Goal: Information Seeking & Learning: Learn about a topic

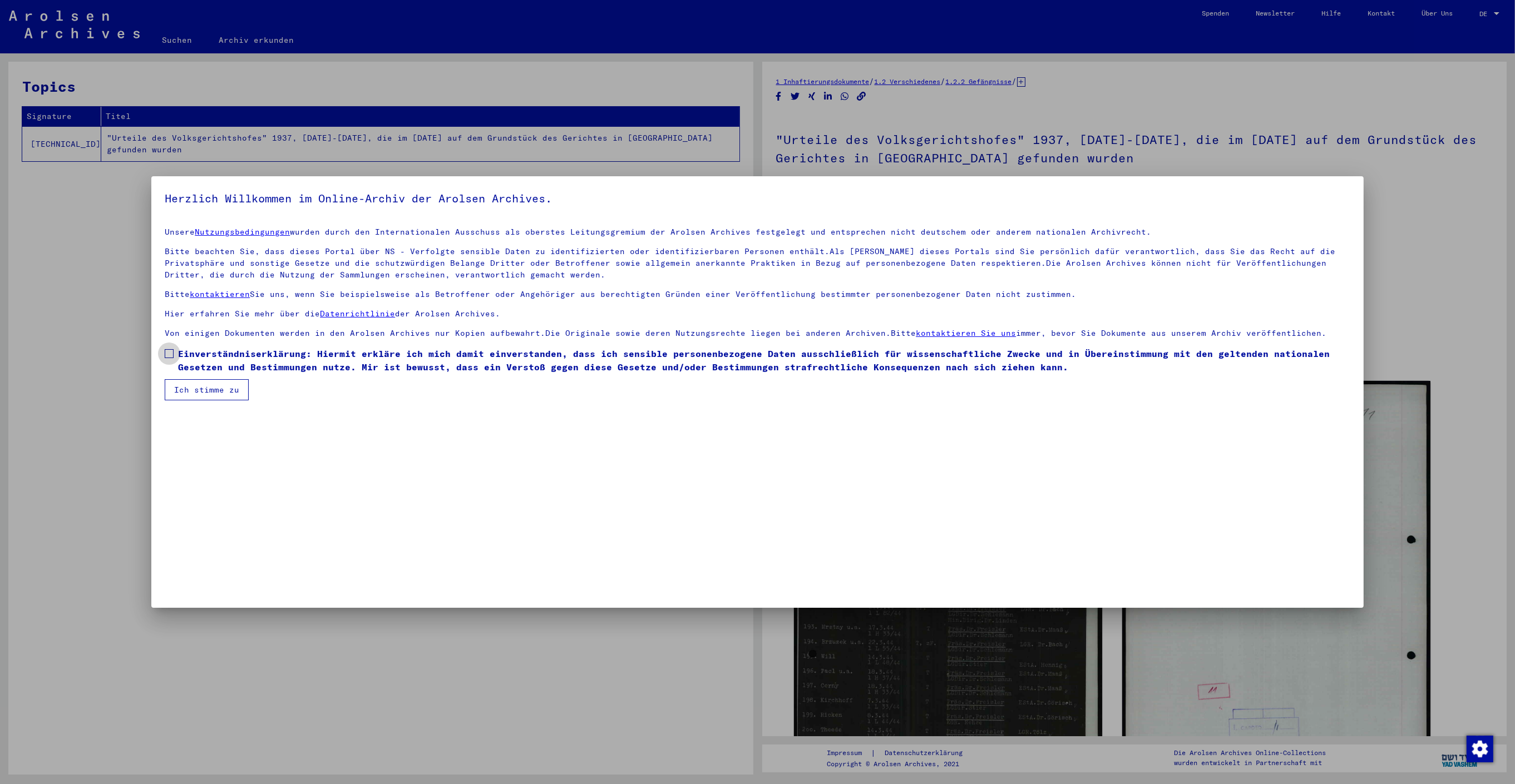
click at [169, 347] on label "Einverständniserklärung: Hiermit erkläre ich mich damit einverstanden, dass ich…" at bounding box center [758, 361] width 1185 height 27
click at [199, 385] on button "Ich stimme zu" at bounding box center [207, 390] width 84 height 21
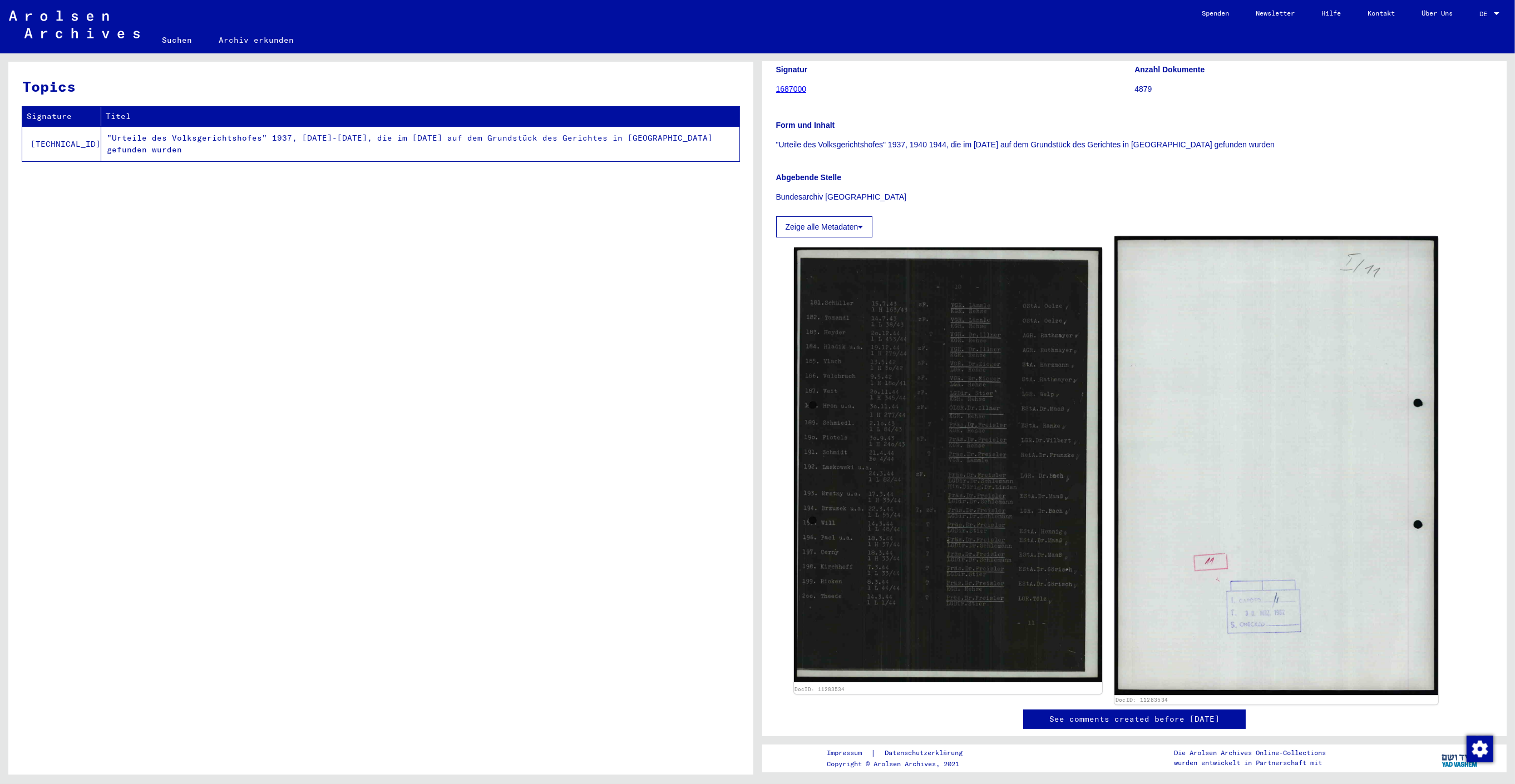
scroll to position [119, 0]
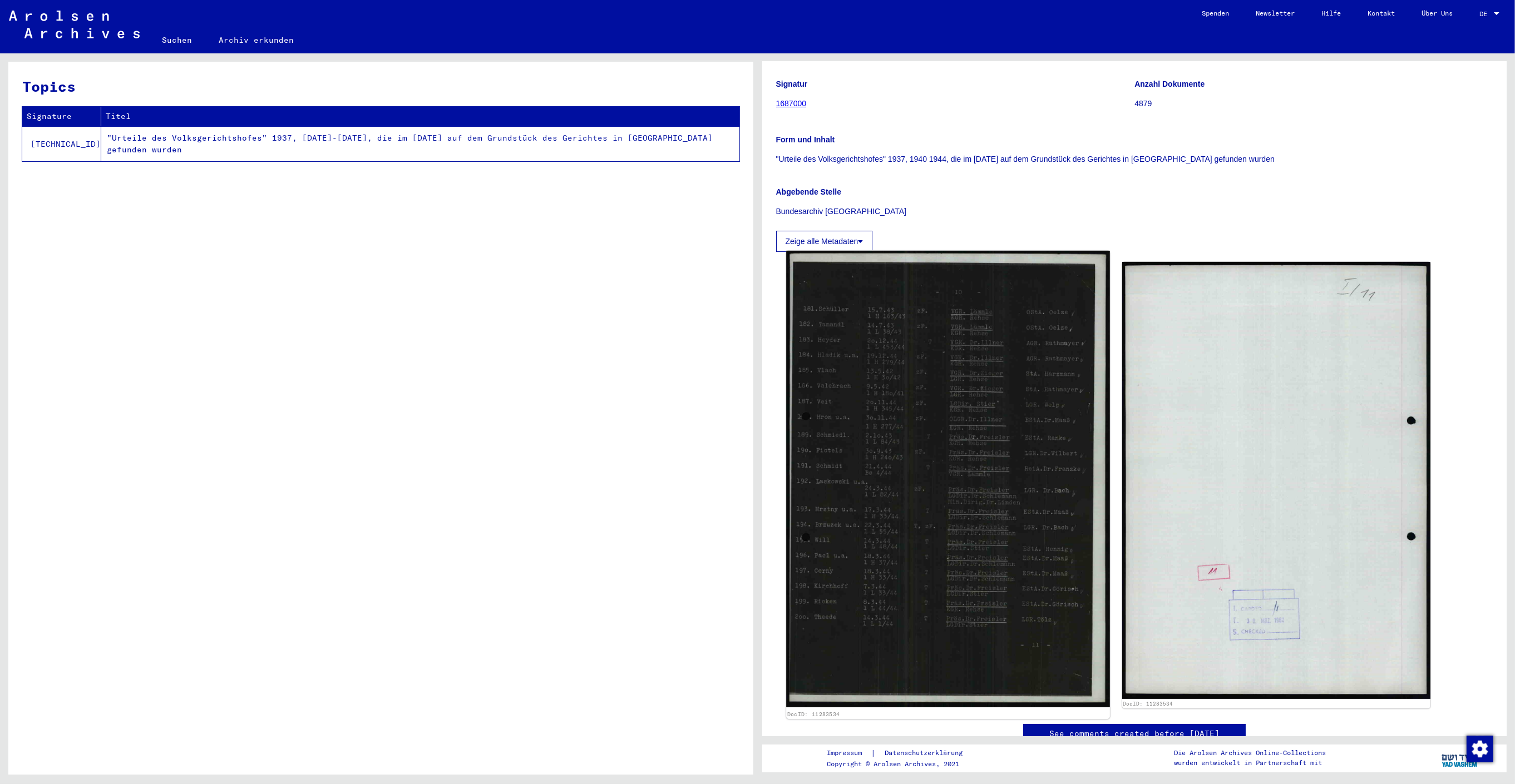
click at [870, 337] on img at bounding box center [948, 479] width 324 height 457
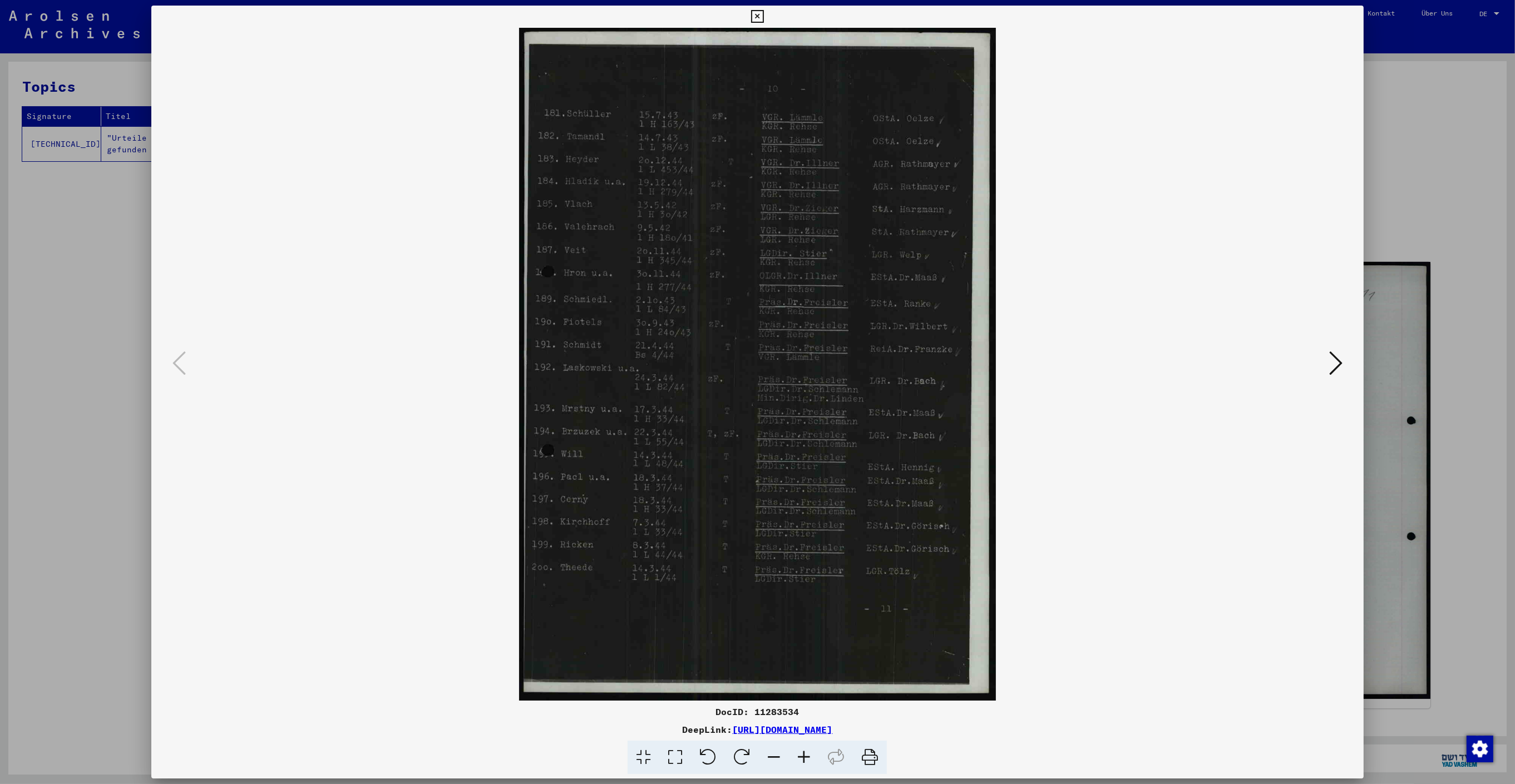
click at [1384, 318] on div at bounding box center [758, 392] width 1515 height 784
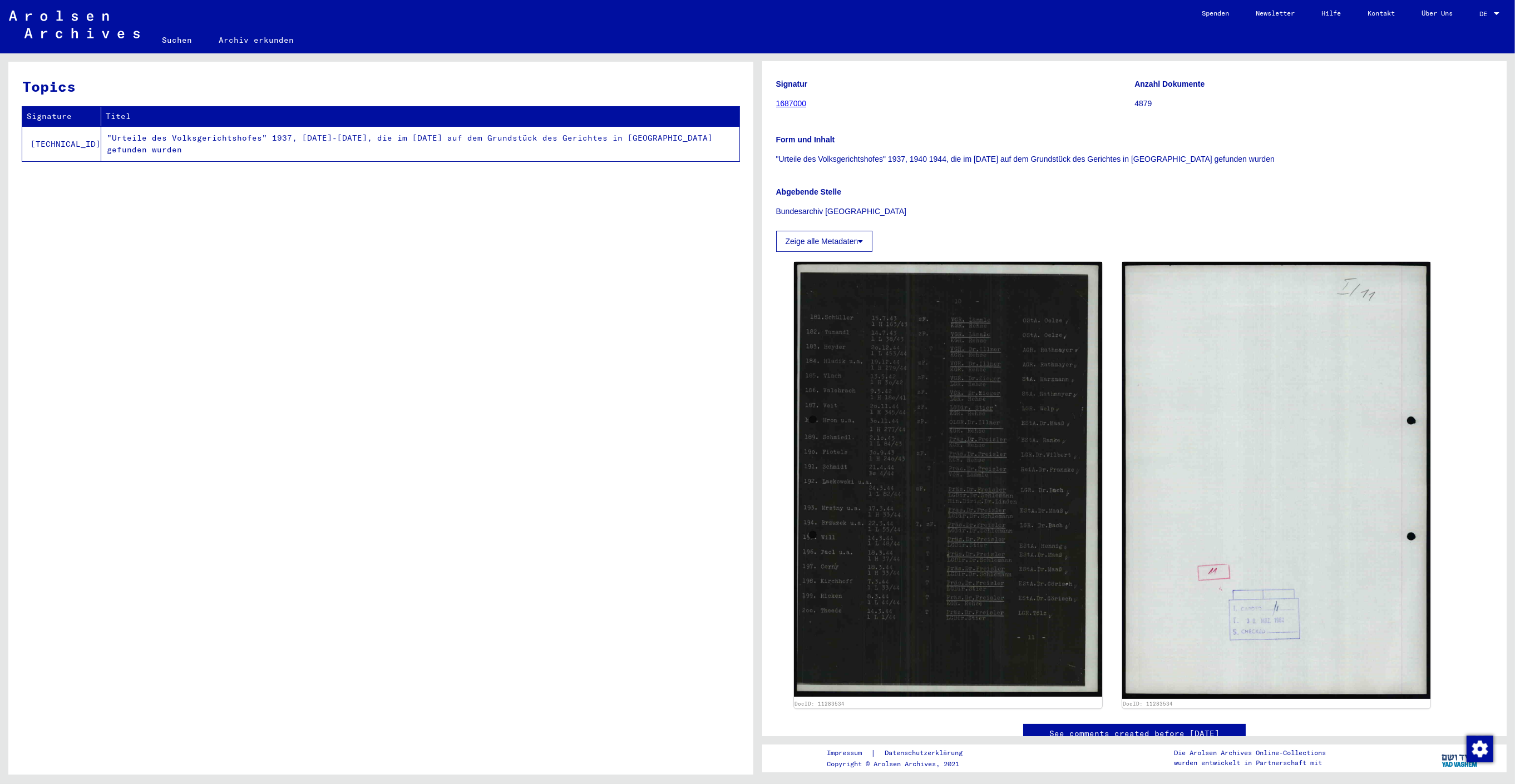
click at [843, 238] on button "Zeige alle Metadaten" at bounding box center [824, 241] width 97 height 21
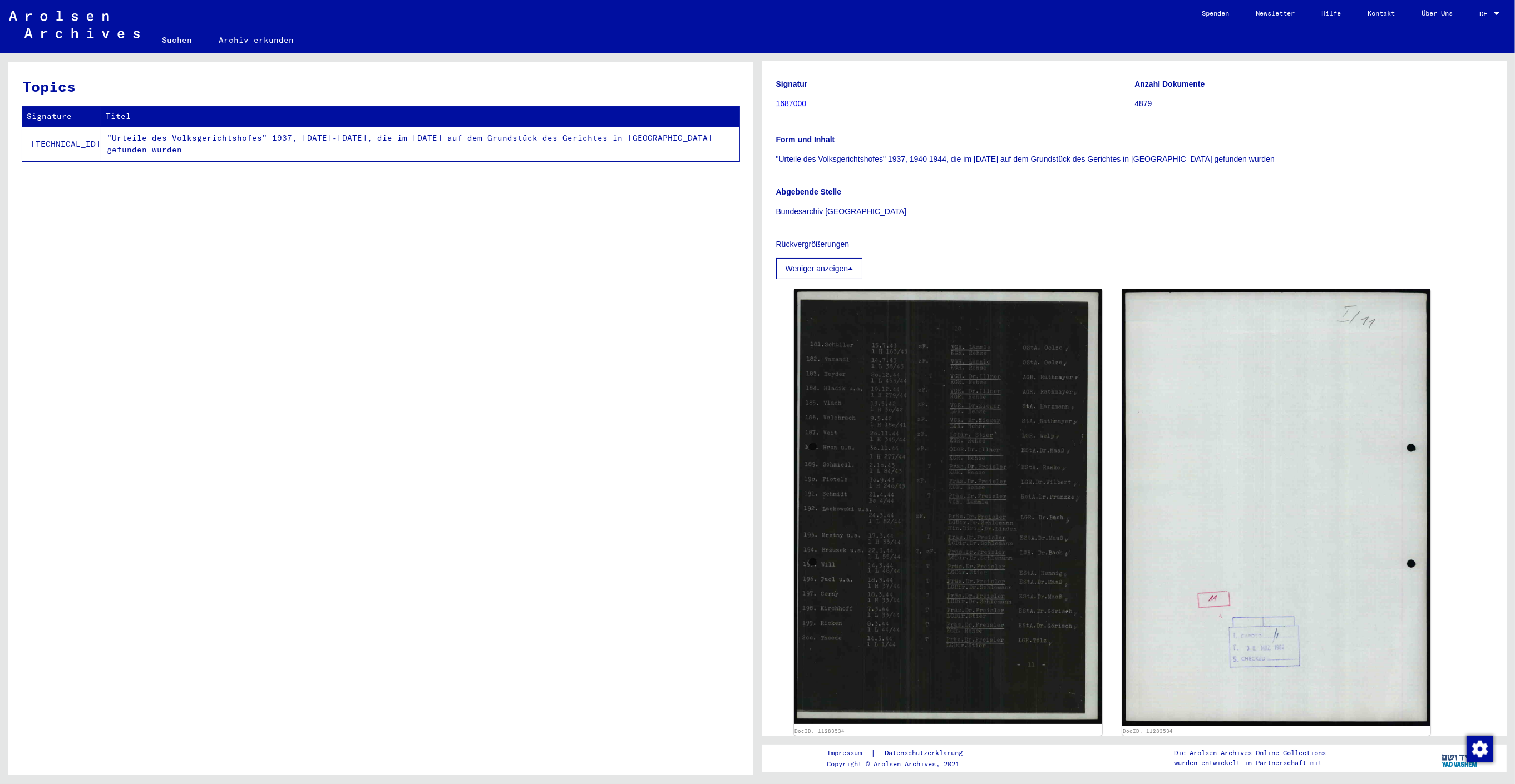
click at [863, 268] on button "Weniger anzeigen" at bounding box center [819, 269] width 86 height 21
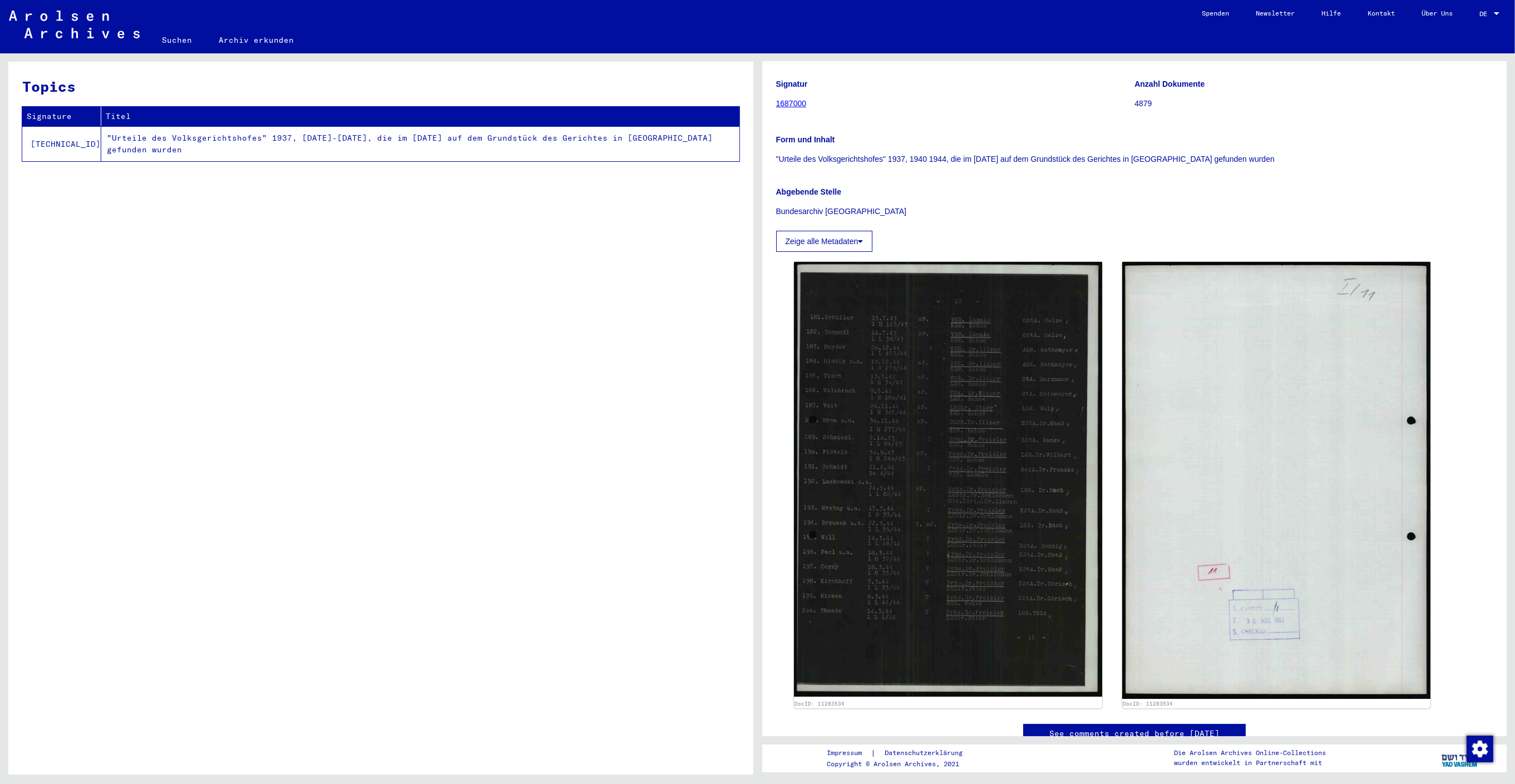
scroll to position [178, 0]
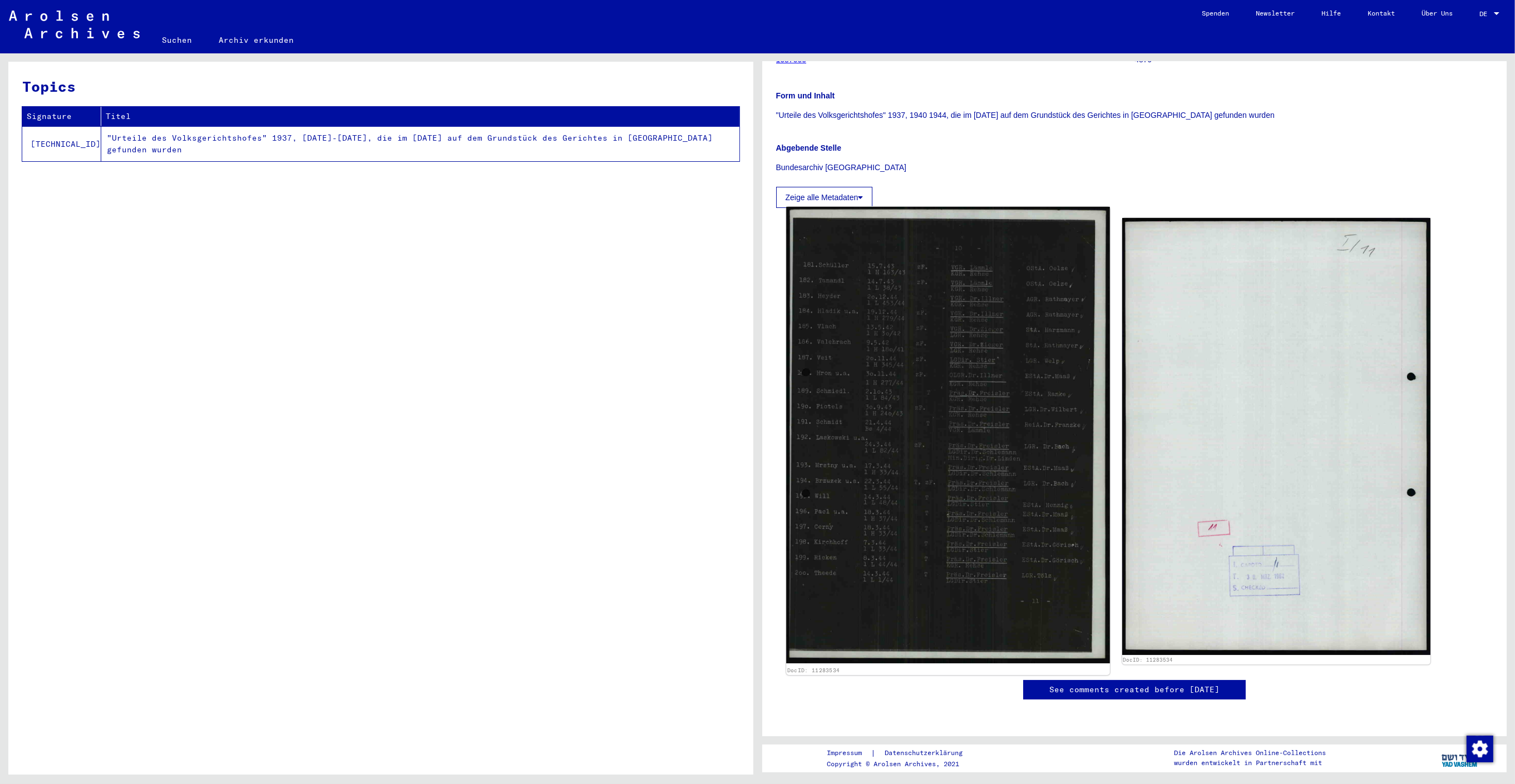
click at [894, 313] on img at bounding box center [948, 436] width 324 height 457
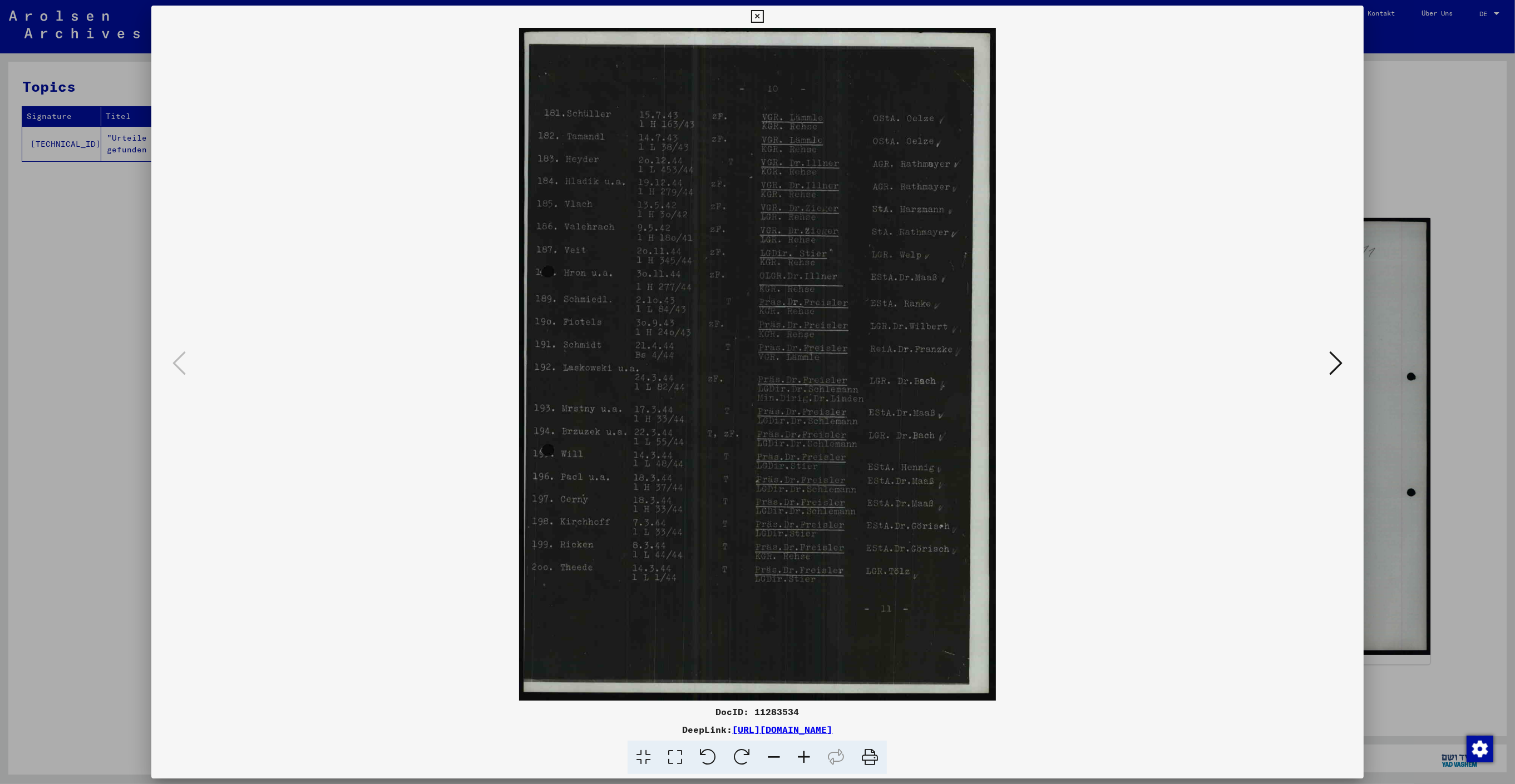
click at [1454, 186] on div at bounding box center [758, 392] width 1515 height 784
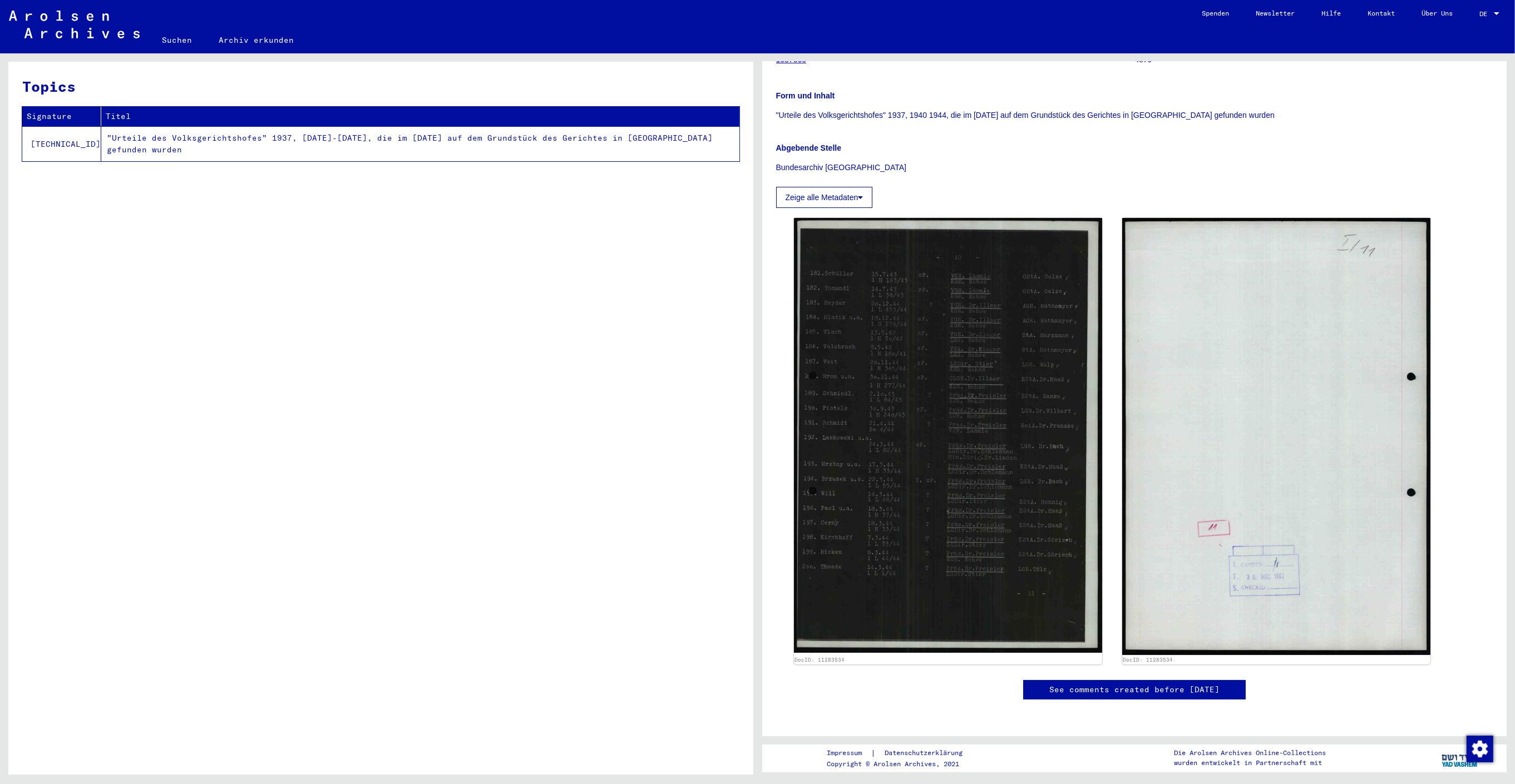
click at [51, 146] on td "[TECHNICAL_ID]" at bounding box center [61, 144] width 79 height 36
click at [56, 144] on td "[TECHNICAL_ID]" at bounding box center [61, 144] width 79 height 36
click at [161, 146] on td ""Urteile des Volksgerichtshofes" 1937, [DATE]-[DATE], die im [DATE] auf dem Gru…" at bounding box center [420, 144] width 638 height 36
click at [166, 140] on td ""Urteile des Volksgerichtshofes" 1937, [DATE]-[DATE], die im [DATE] auf dem Gru…" at bounding box center [420, 144] width 638 height 36
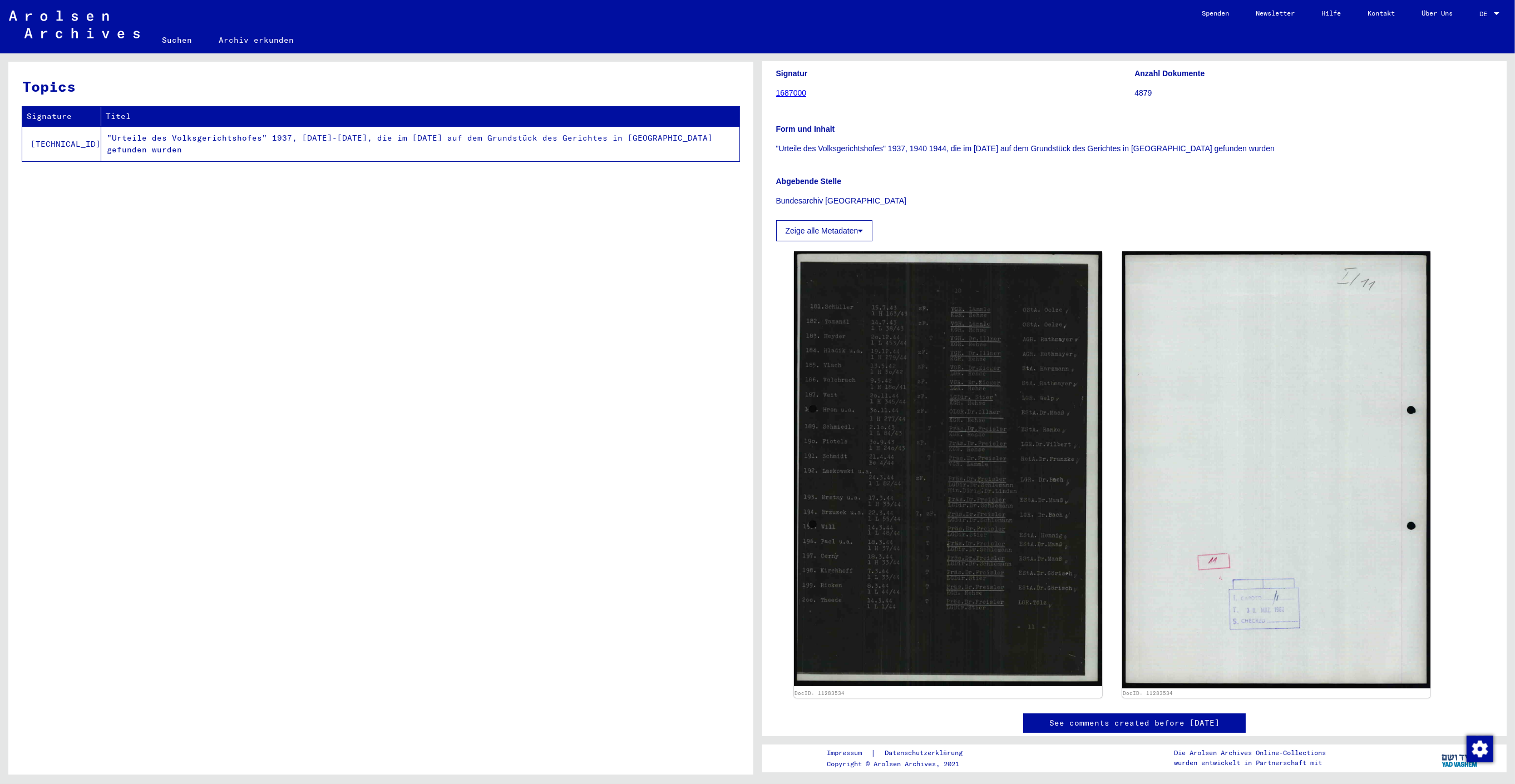
scroll to position [119, 0]
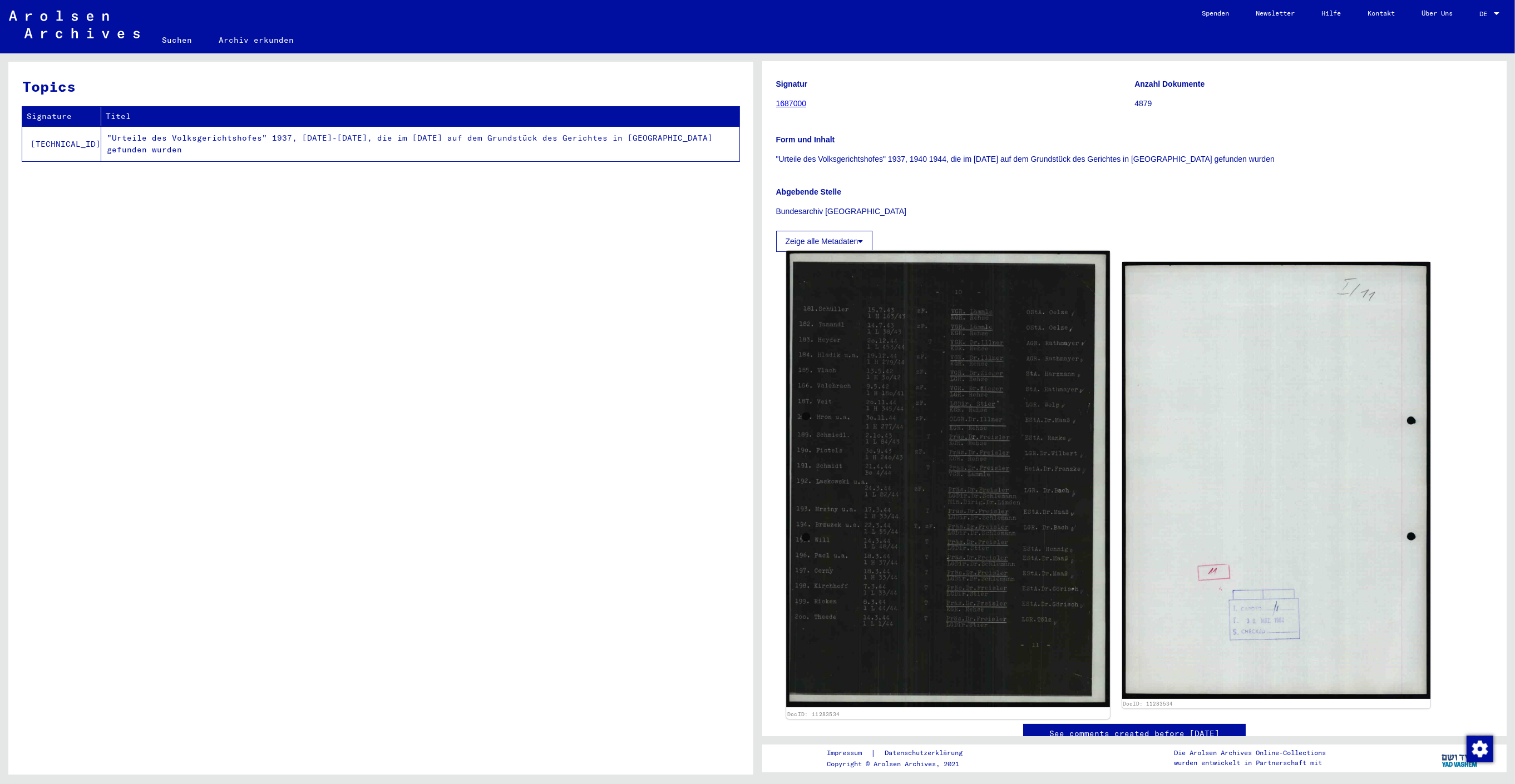
click at [1013, 337] on img at bounding box center [948, 479] width 324 height 457
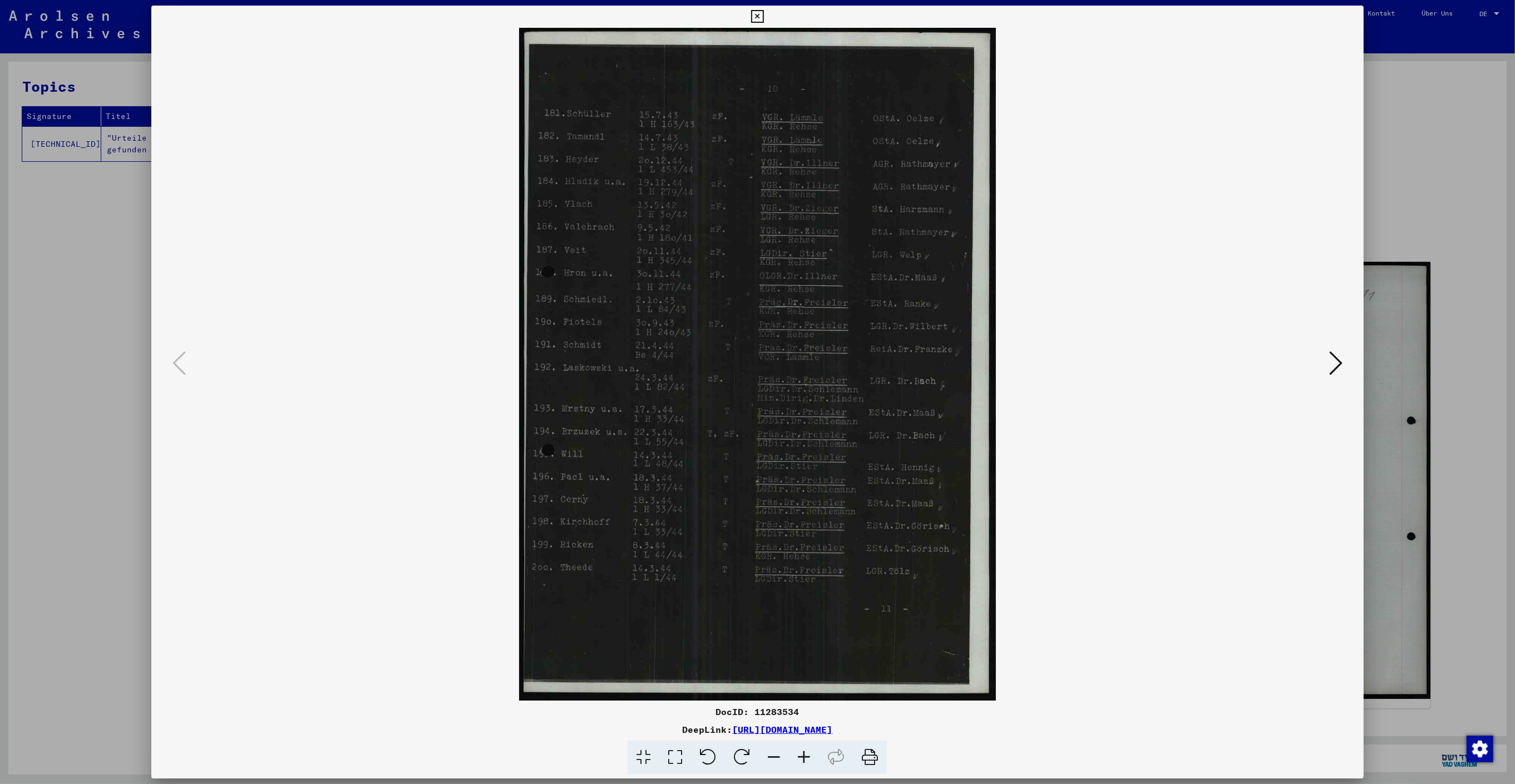
click at [779, 756] on icon at bounding box center [773, 757] width 30 height 34
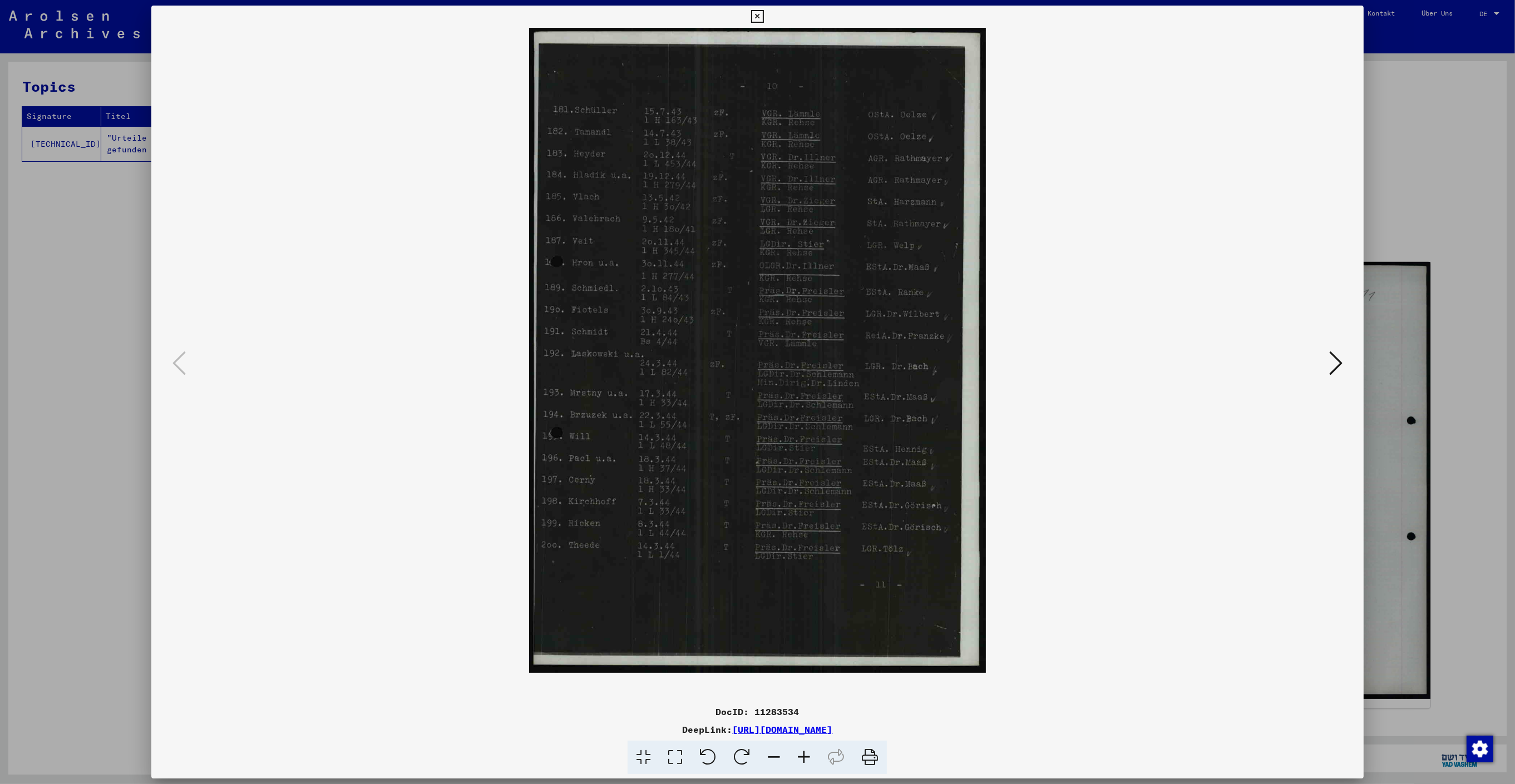
click at [782, 757] on icon at bounding box center [773, 757] width 30 height 34
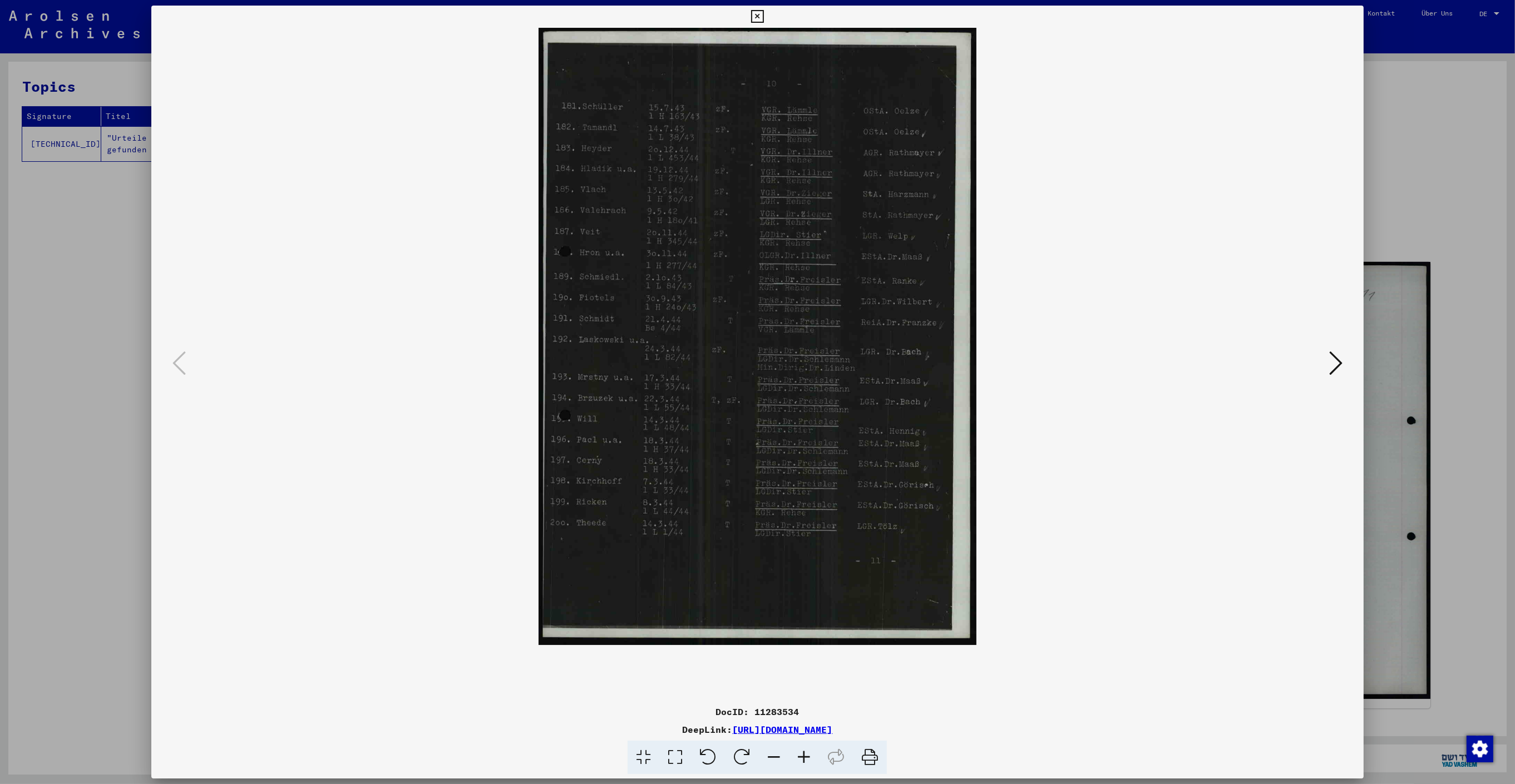
click at [785, 758] on icon at bounding box center [773, 757] width 30 height 34
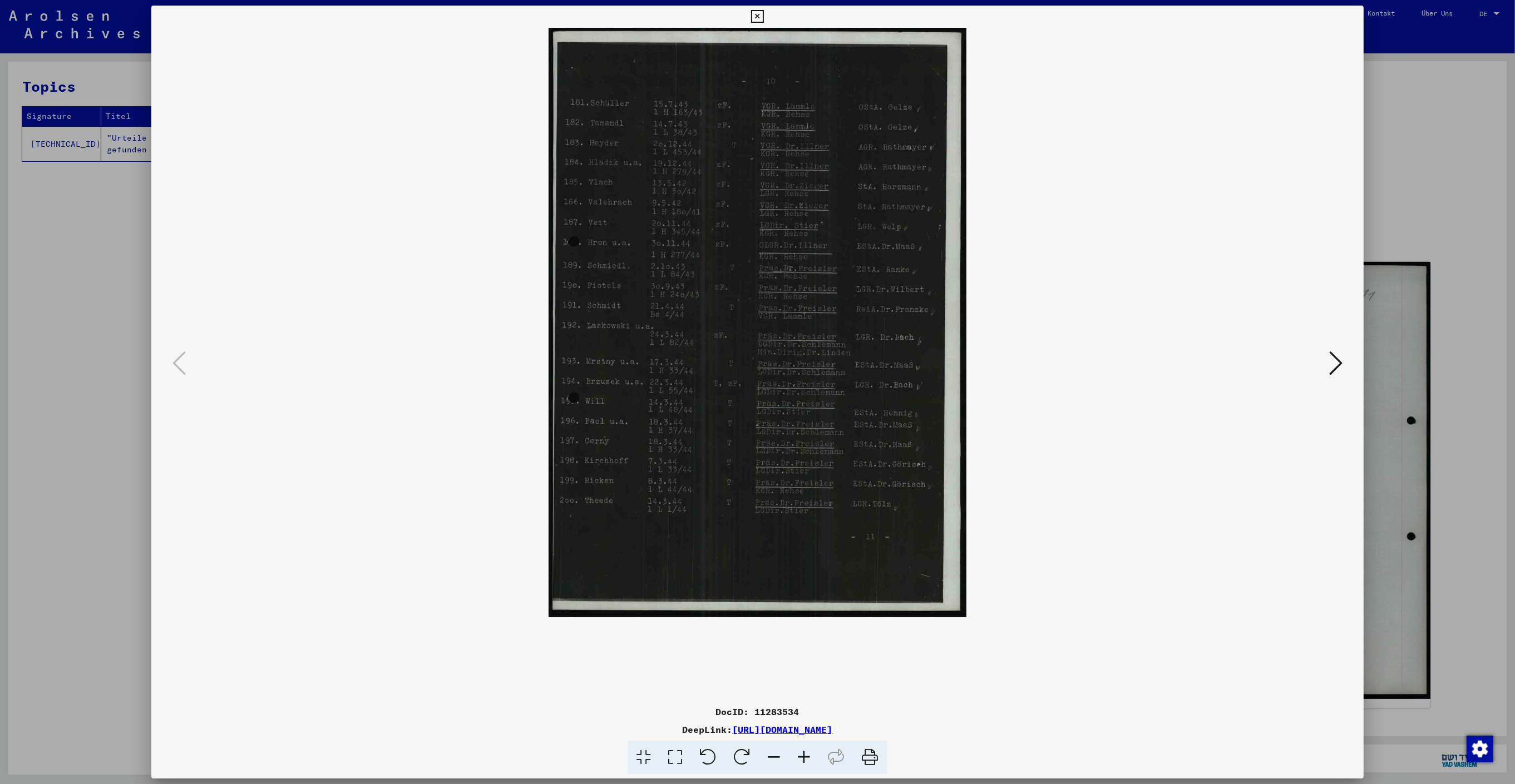
click at [790, 760] on icon at bounding box center [804, 757] width 30 height 34
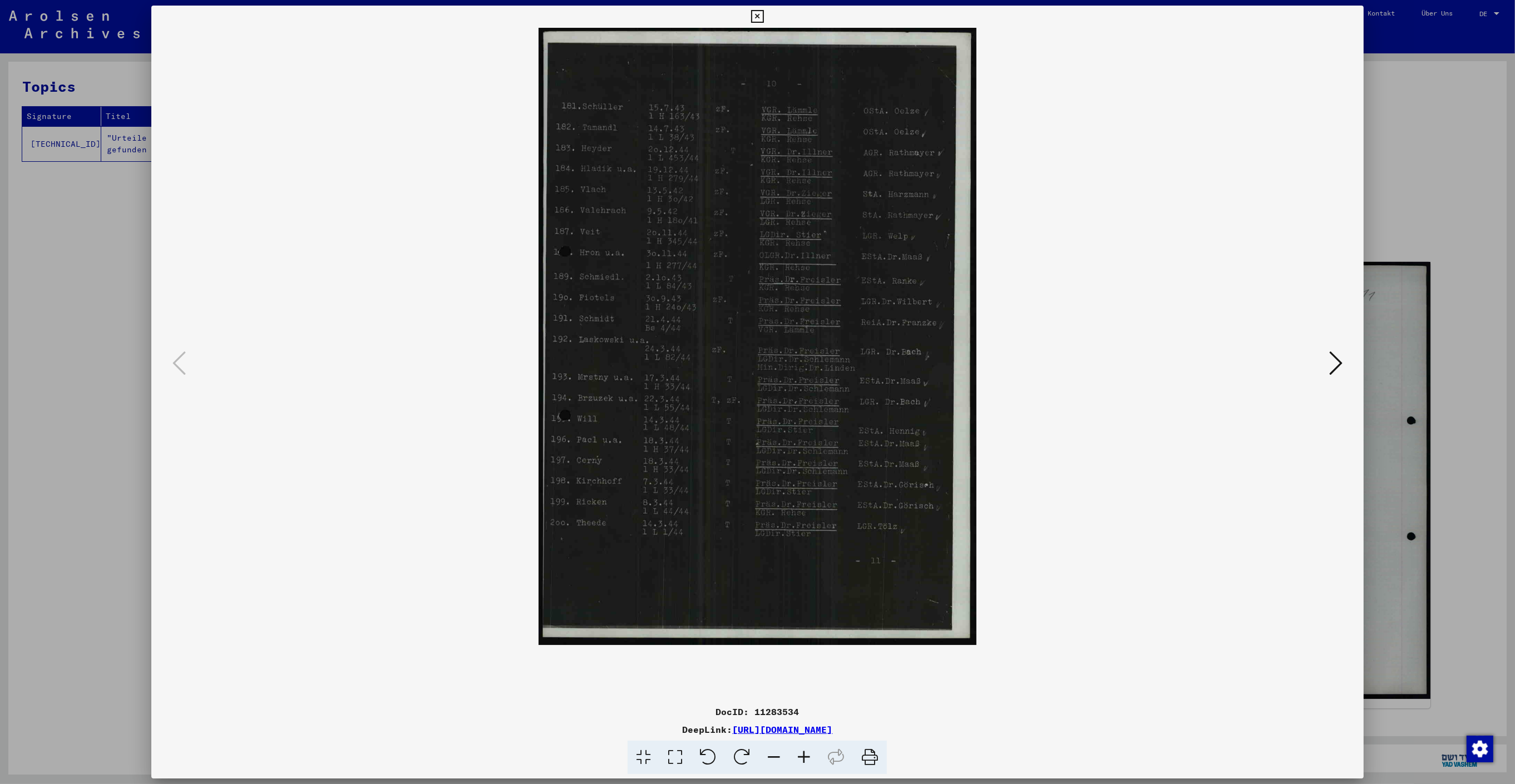
click at [796, 757] on icon at bounding box center [804, 757] width 30 height 34
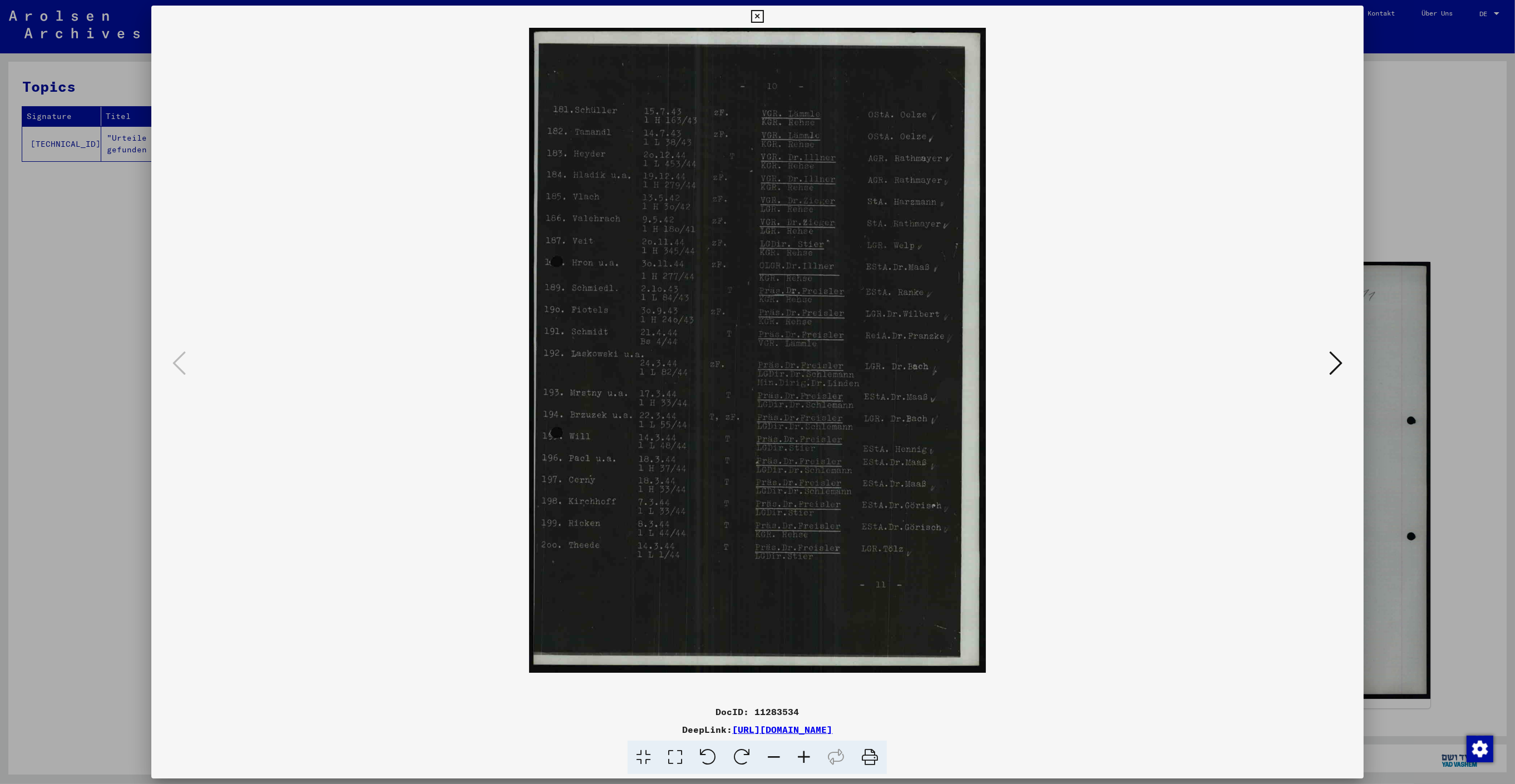
click at [796, 757] on icon at bounding box center [804, 757] width 30 height 34
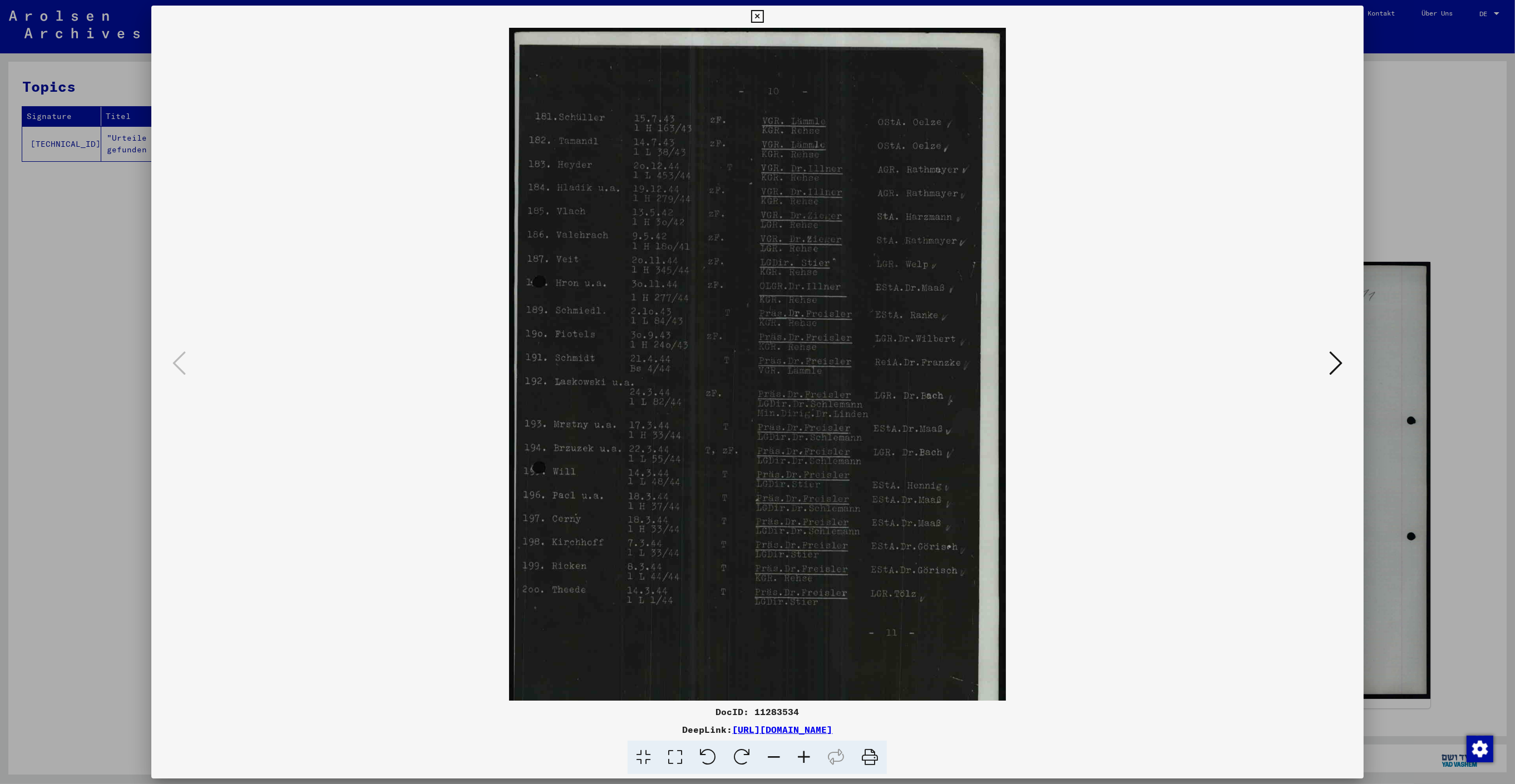
click at [796, 757] on icon at bounding box center [804, 757] width 30 height 34
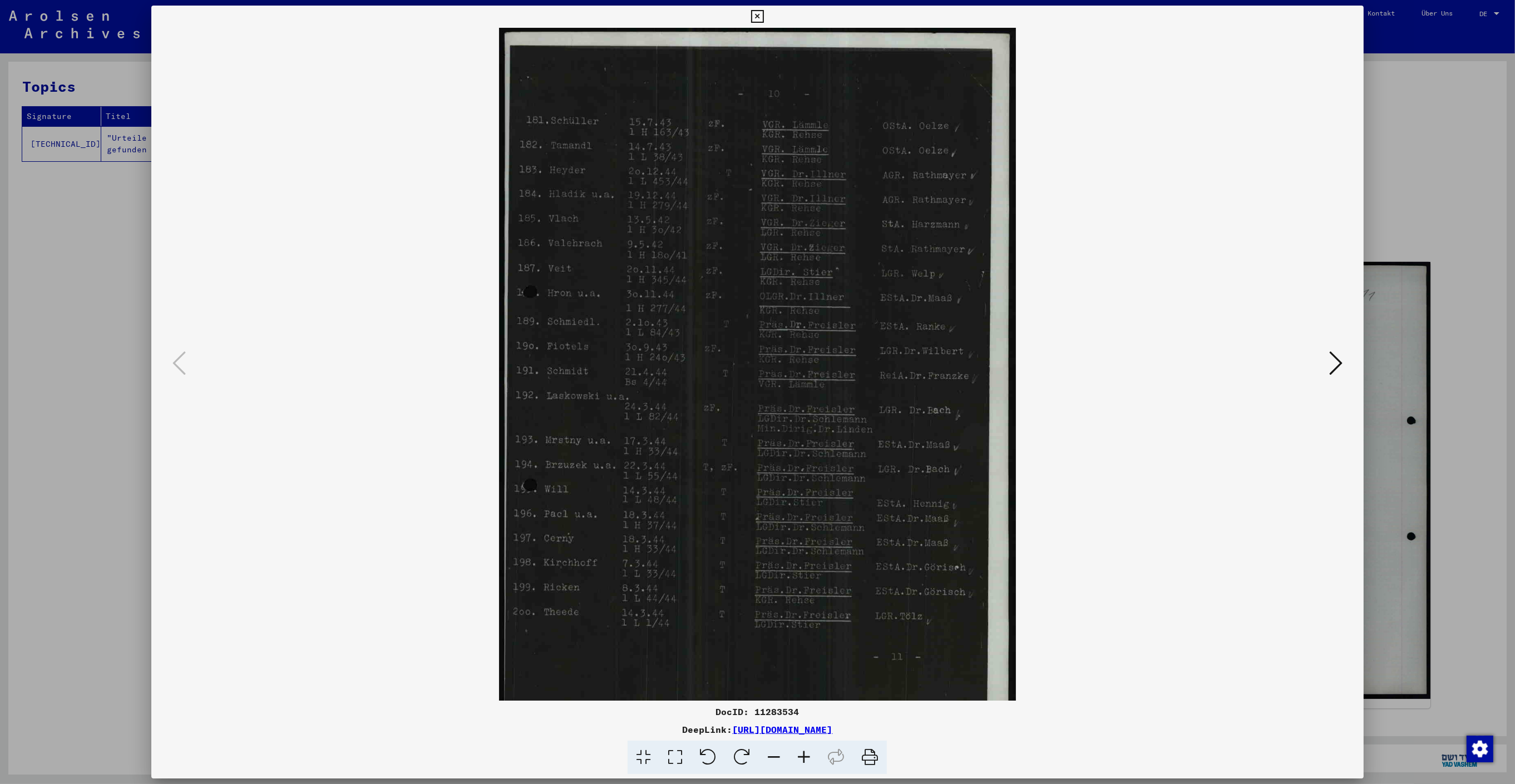
click at [796, 757] on icon at bounding box center [804, 757] width 30 height 34
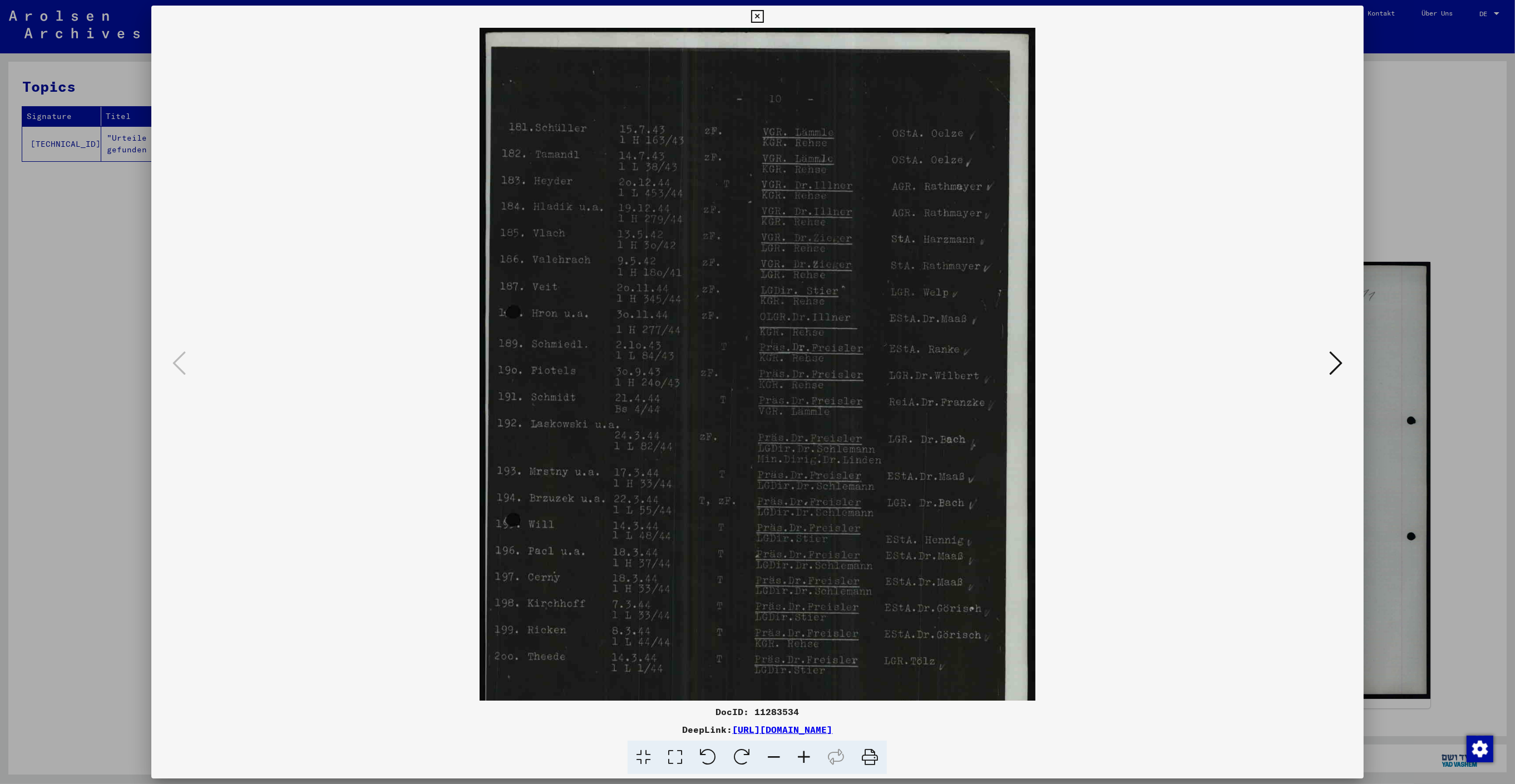
click at [796, 757] on icon at bounding box center [804, 757] width 30 height 34
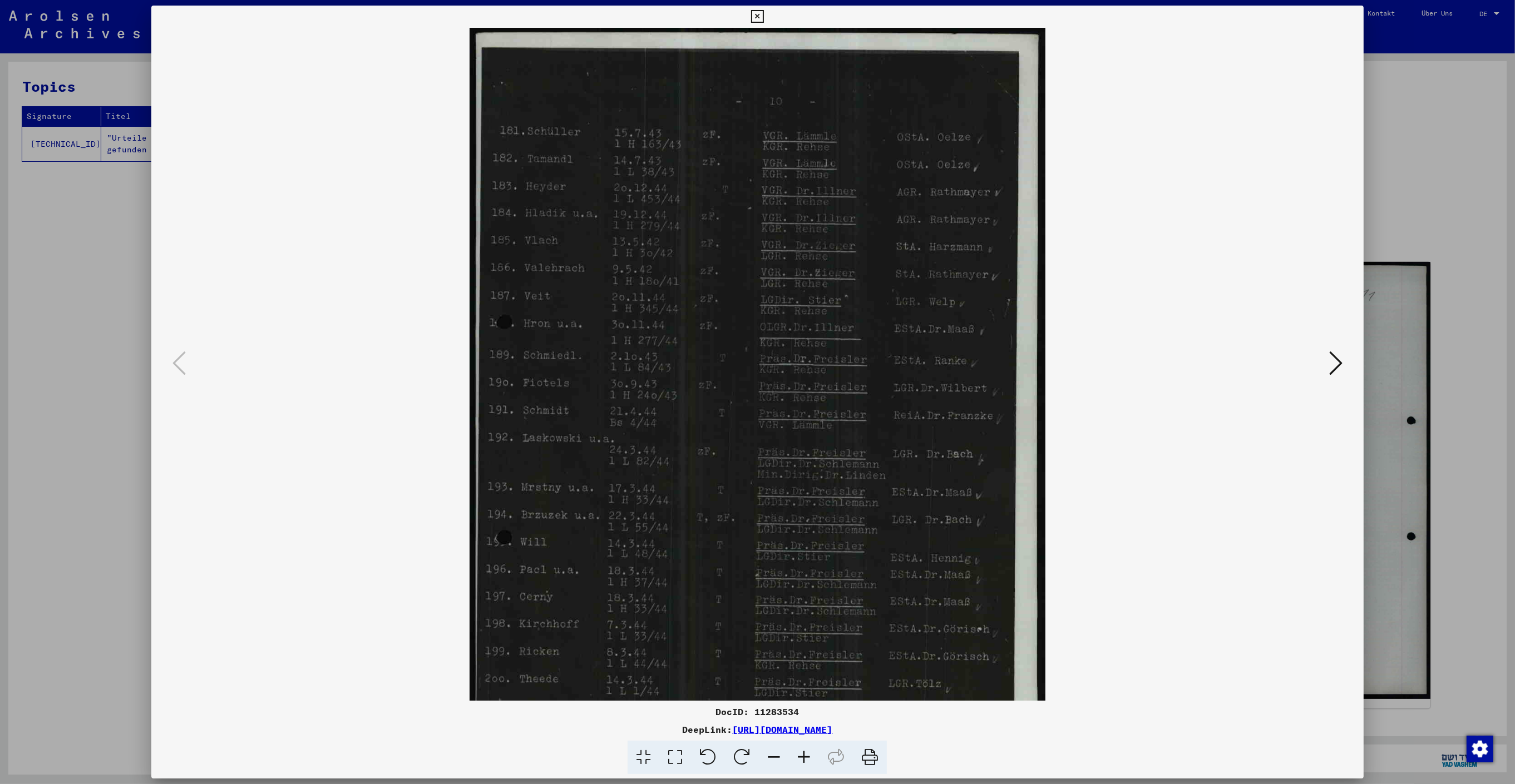
click at [796, 757] on icon at bounding box center [804, 757] width 30 height 34
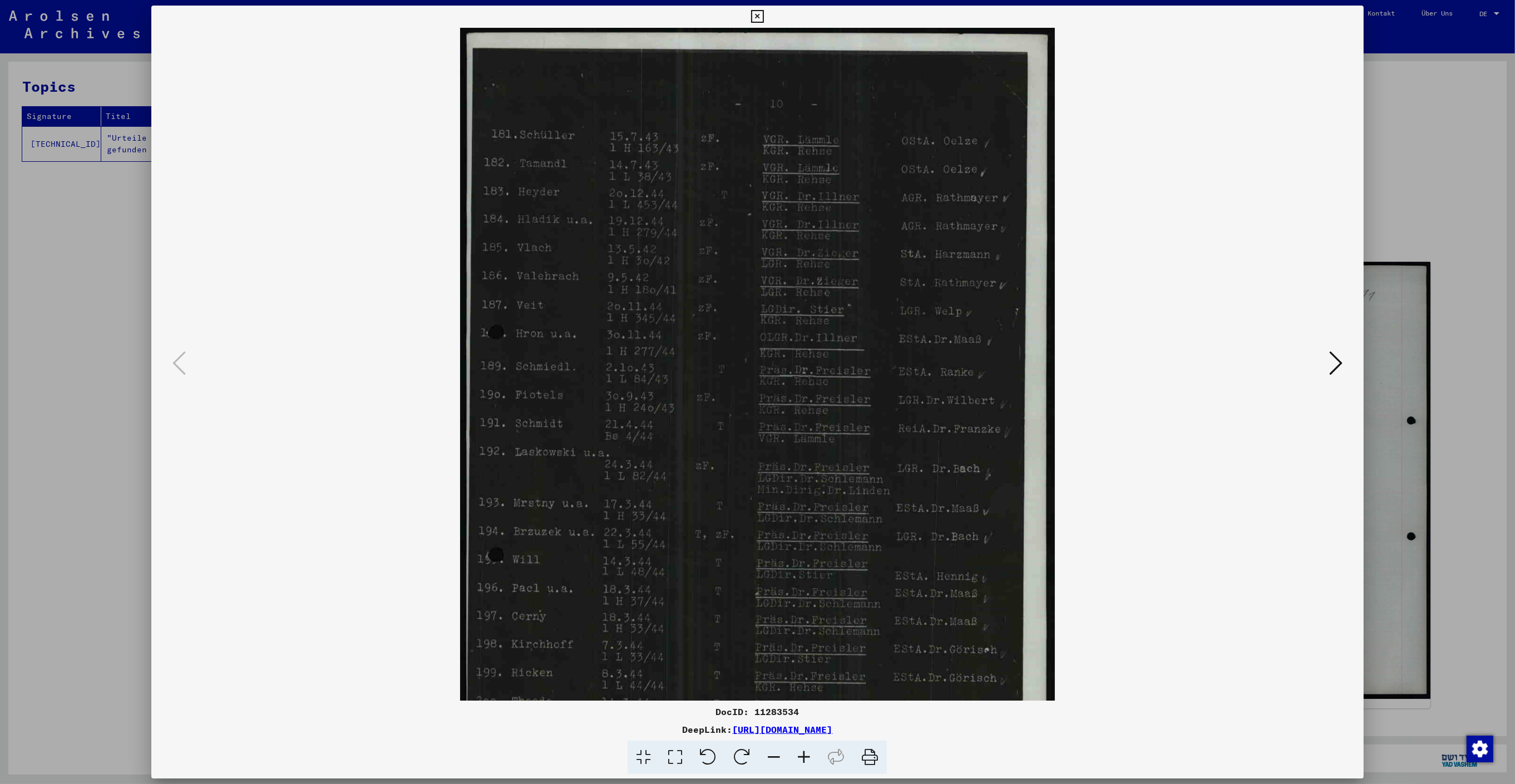
click at [796, 757] on icon at bounding box center [804, 757] width 30 height 34
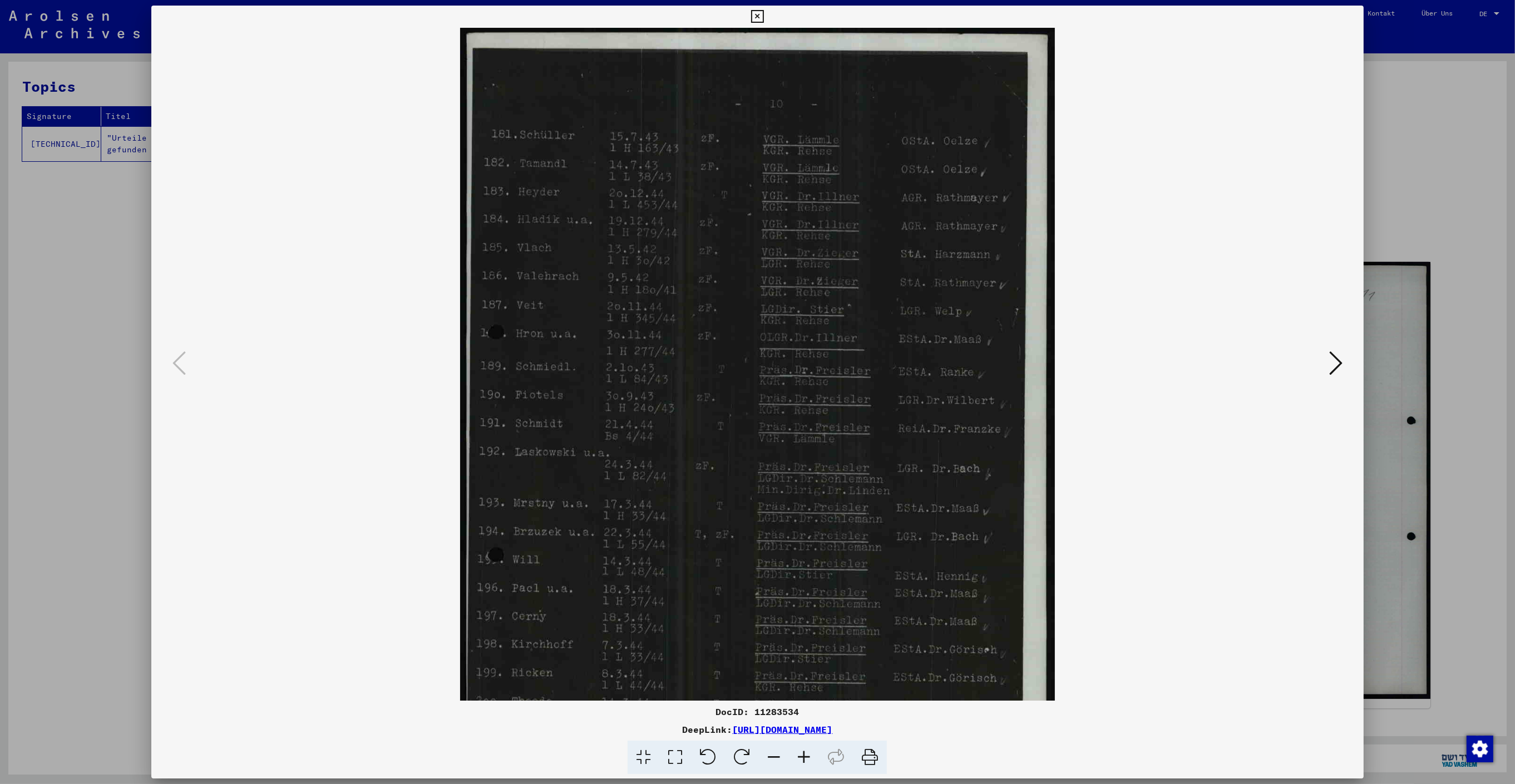
click at [796, 757] on icon at bounding box center [804, 757] width 30 height 34
click at [1393, 198] on div at bounding box center [758, 392] width 1515 height 784
